Goal: Check status

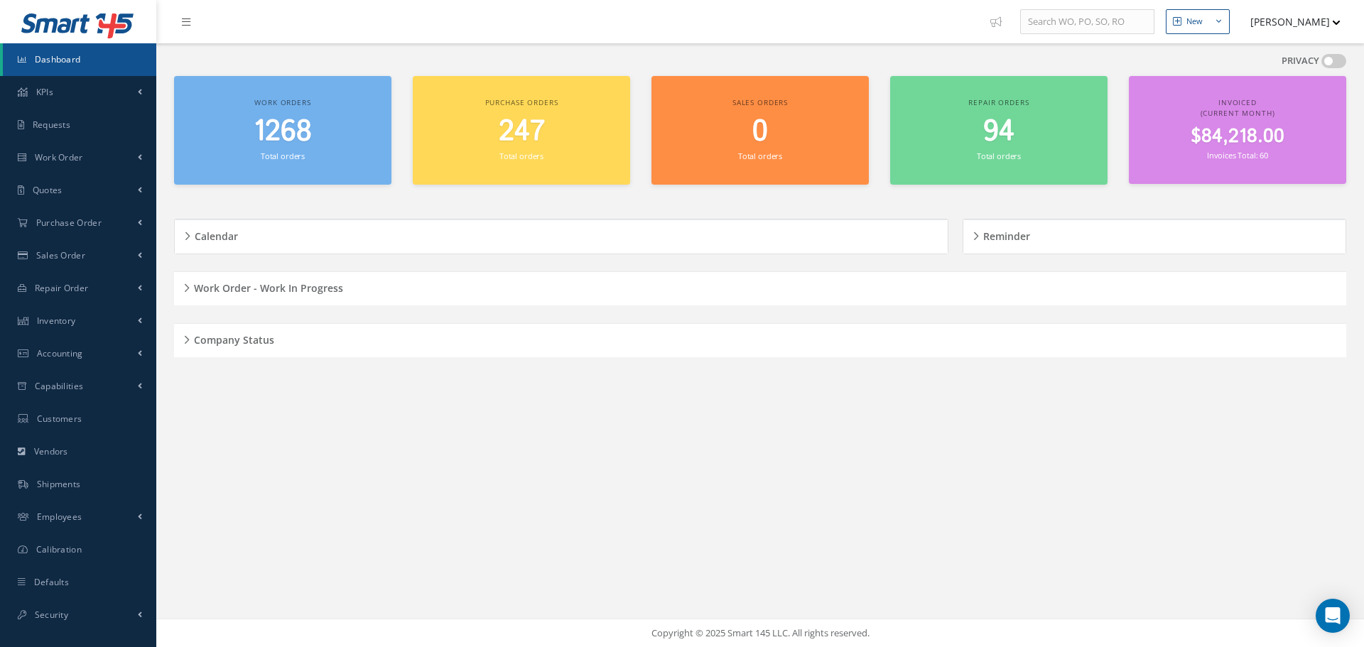
click at [183, 340] on div "Company Status" at bounding box center [760, 341] width 1173 height 22
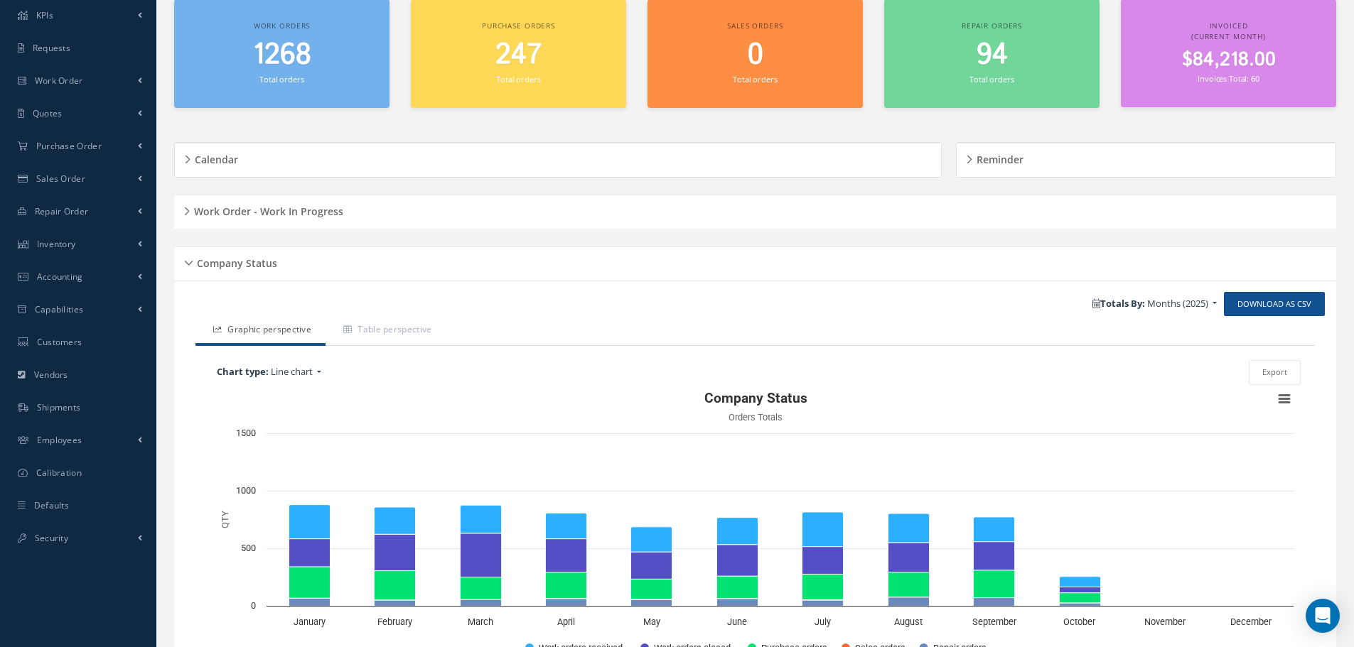
scroll to position [170, 0]
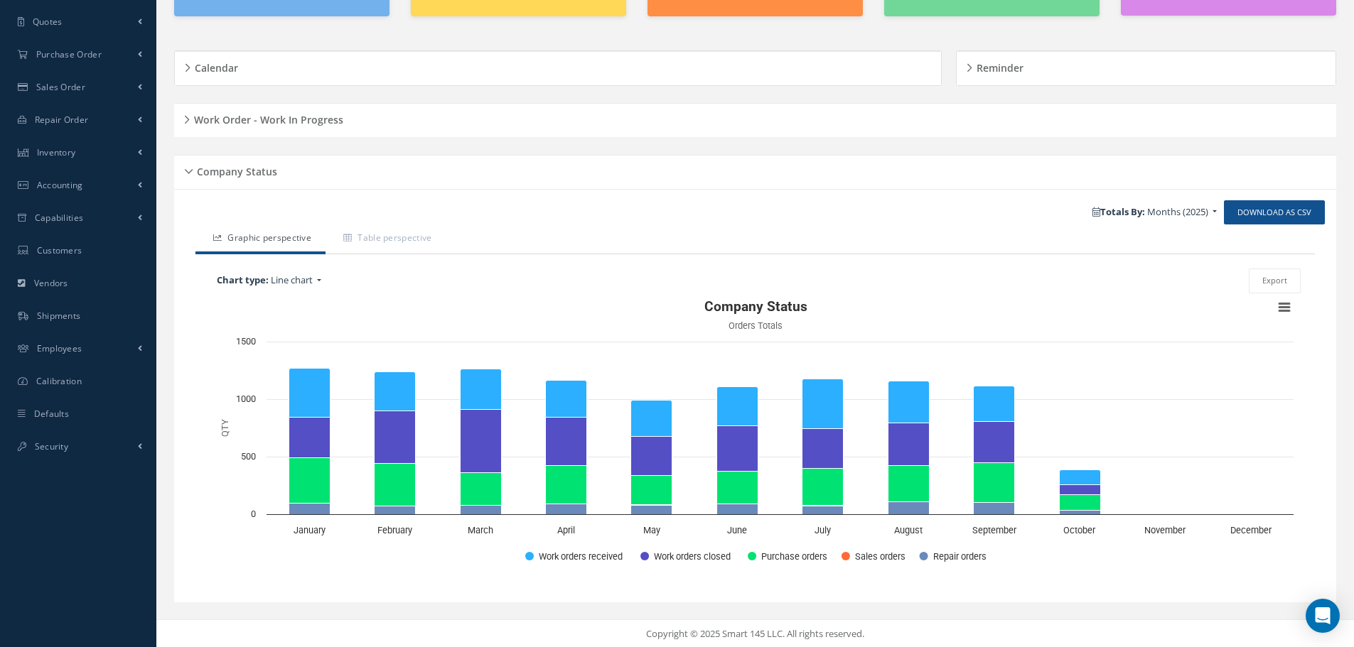
scroll to position [170, 0]
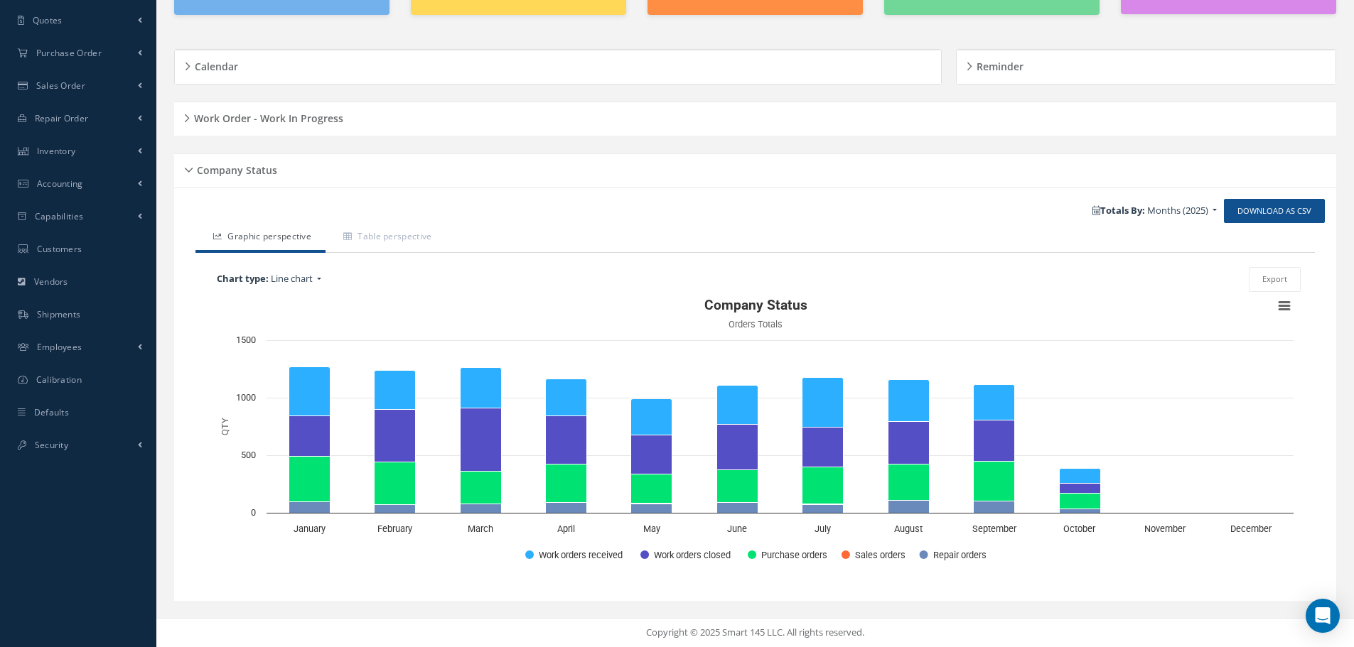
click at [191, 171] on div "Company Status" at bounding box center [755, 171] width 1162 height 22
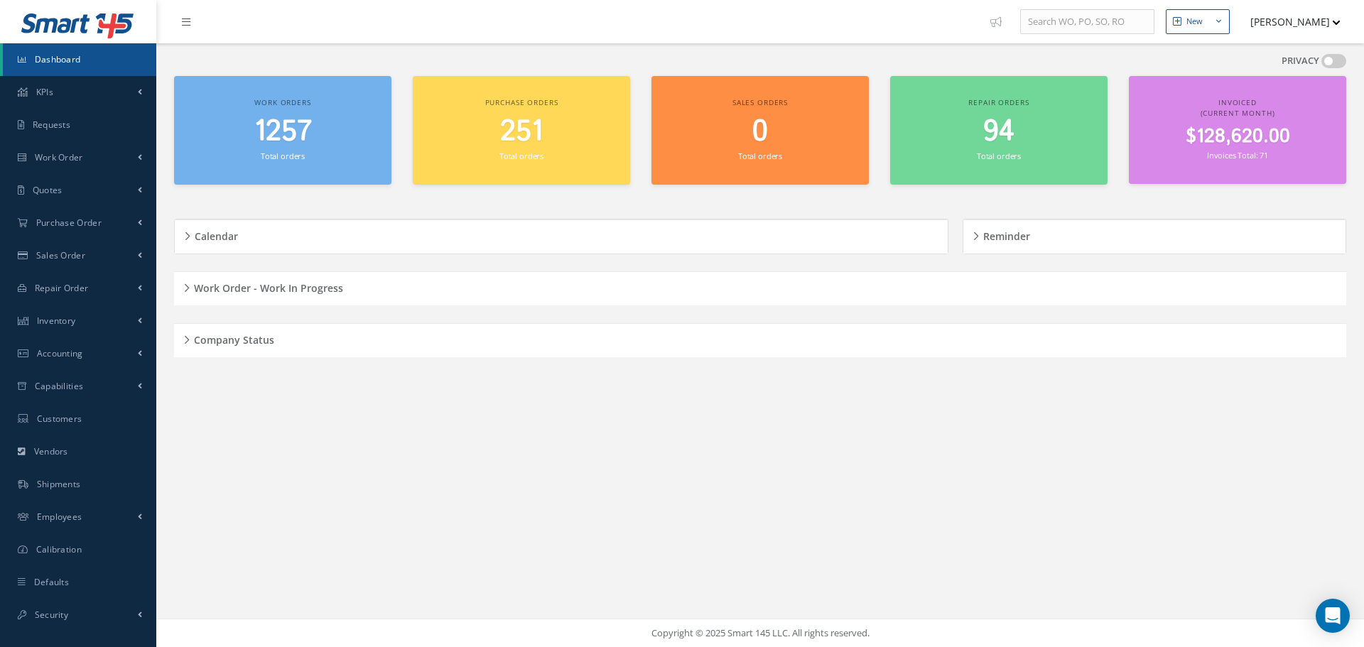
click at [187, 287] on div "Work Order - Work In Progress" at bounding box center [760, 289] width 1173 height 22
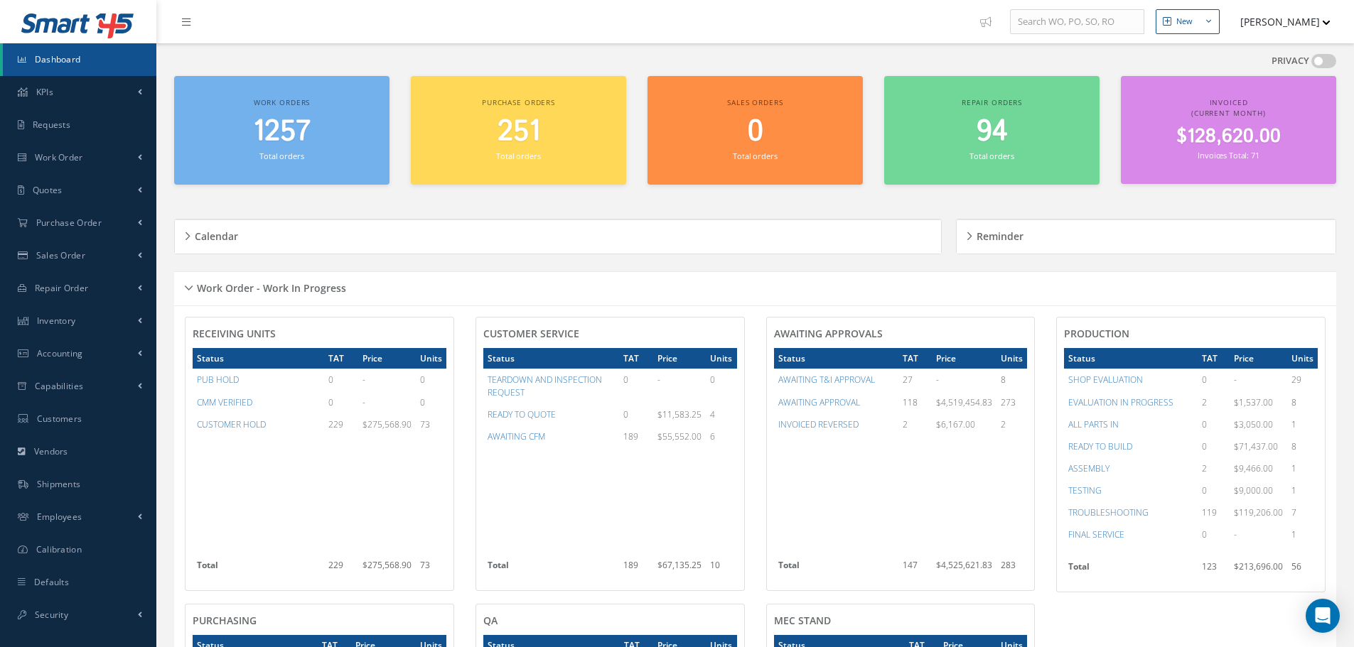
click at [190, 289] on div "Work Order - Work In Progress" at bounding box center [755, 289] width 1162 height 22
